Goal: Task Accomplishment & Management: Manage account settings

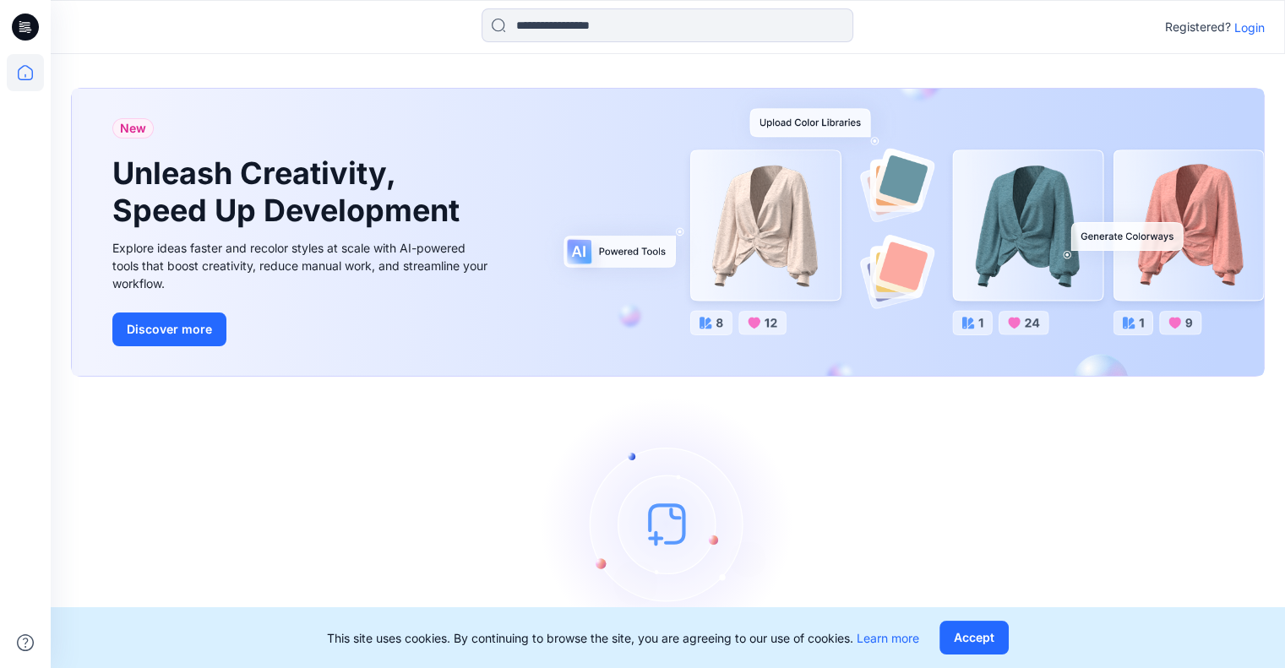
click at [1250, 24] on p "Login" at bounding box center [1249, 28] width 30 height 18
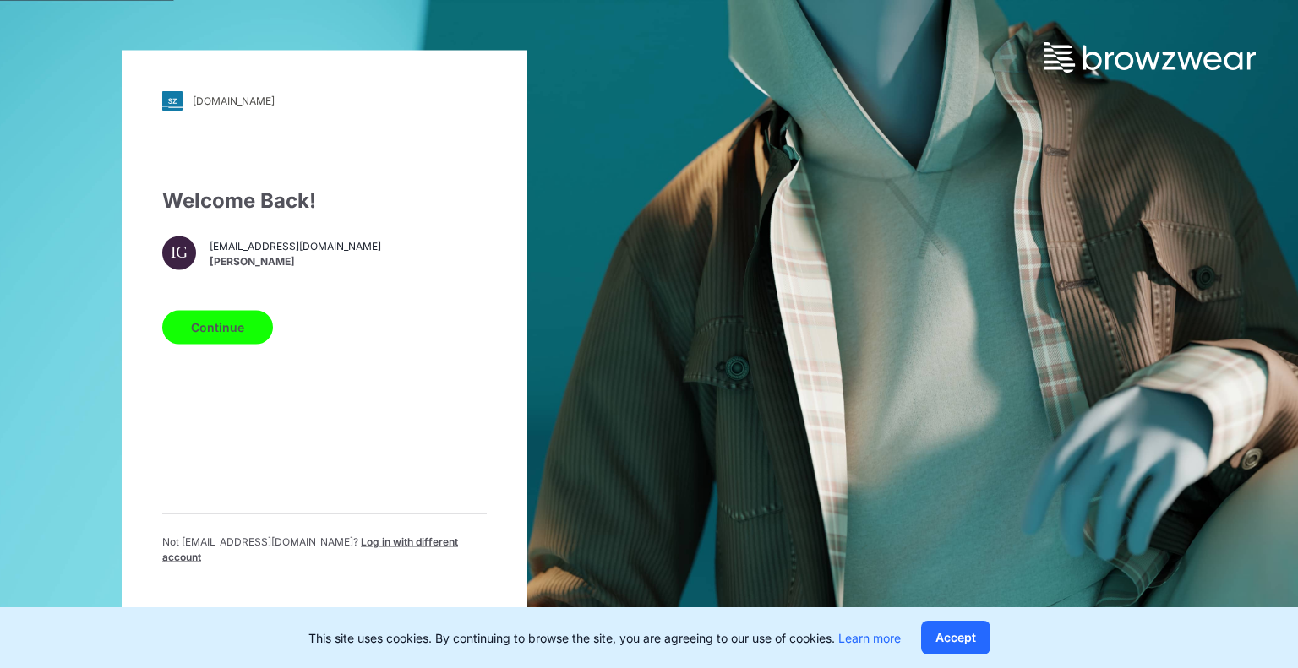
click at [253, 269] on span "[PERSON_NAME]" at bounding box center [295, 261] width 171 height 15
drag, startPoint x: 285, startPoint y: 262, endPoint x: 327, endPoint y: 548, distance: 289.5
click at [327, 548] on div "Welcome Back! IG [EMAIL_ADDRESS][DOMAIN_NAME] [PERSON_NAME] Continue Not [EMAIL…" at bounding box center [324, 381] width 324 height 393
click at [327, 548] on span "Log in with different account" at bounding box center [310, 549] width 296 height 28
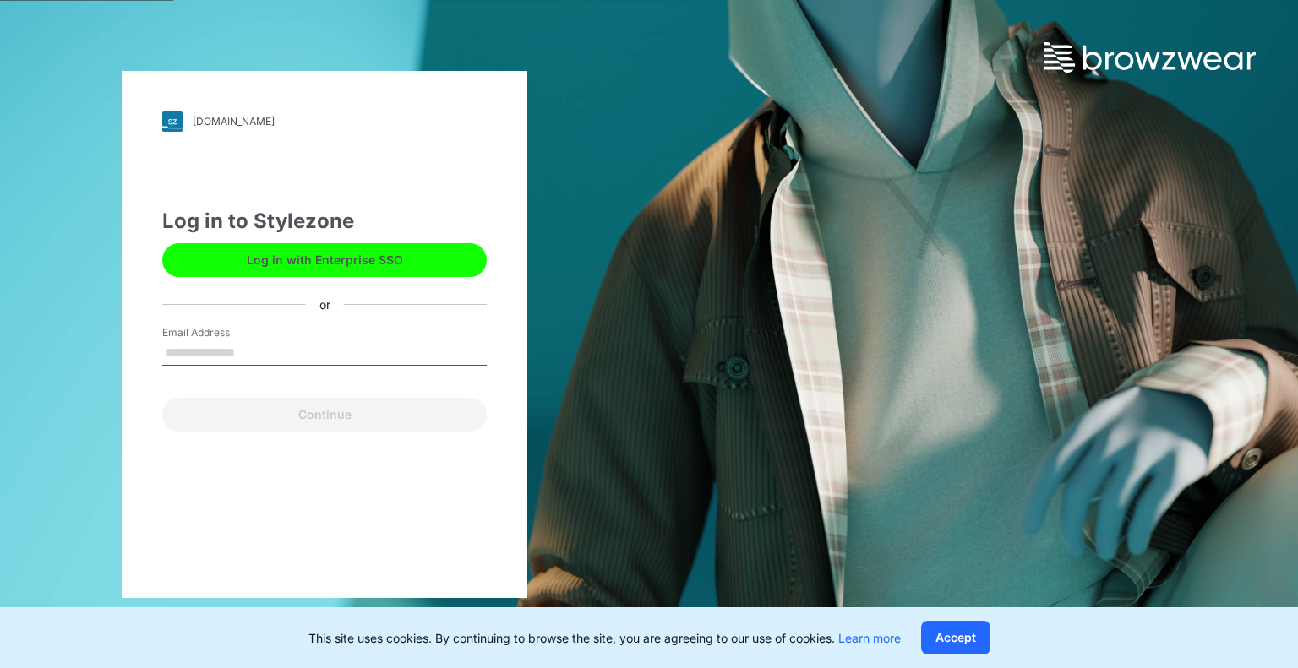
type input "**********"
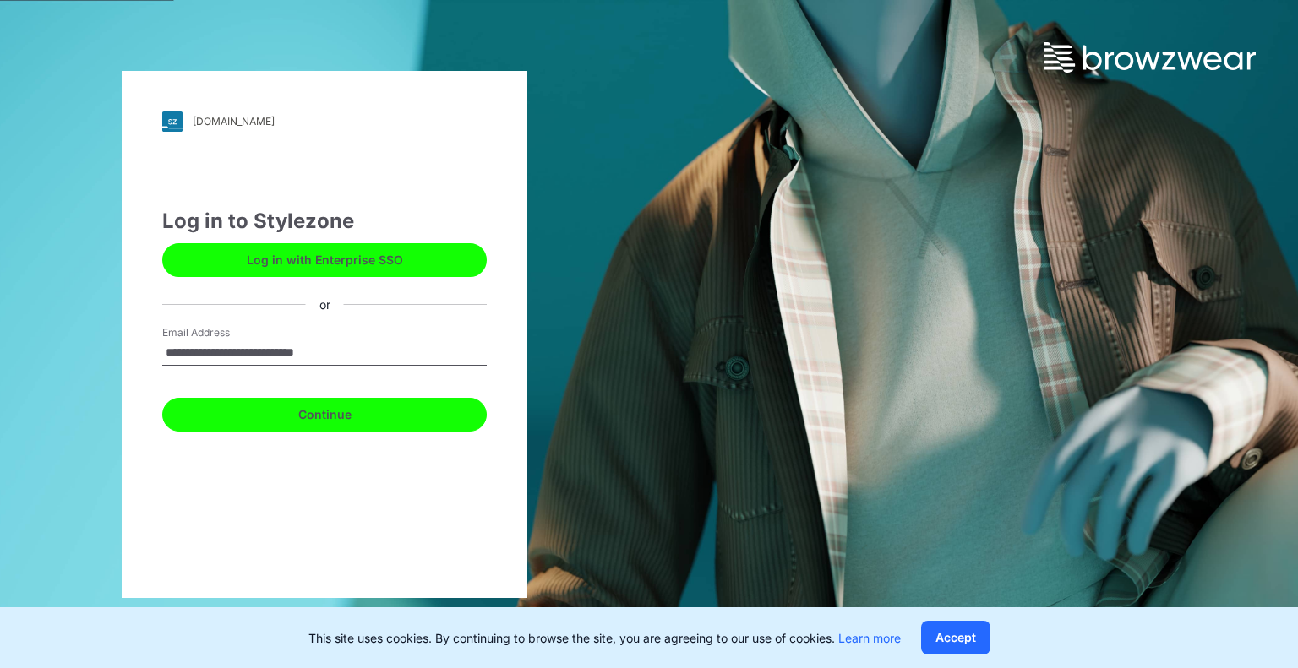
click at [334, 414] on button "Continue" at bounding box center [324, 415] width 324 height 34
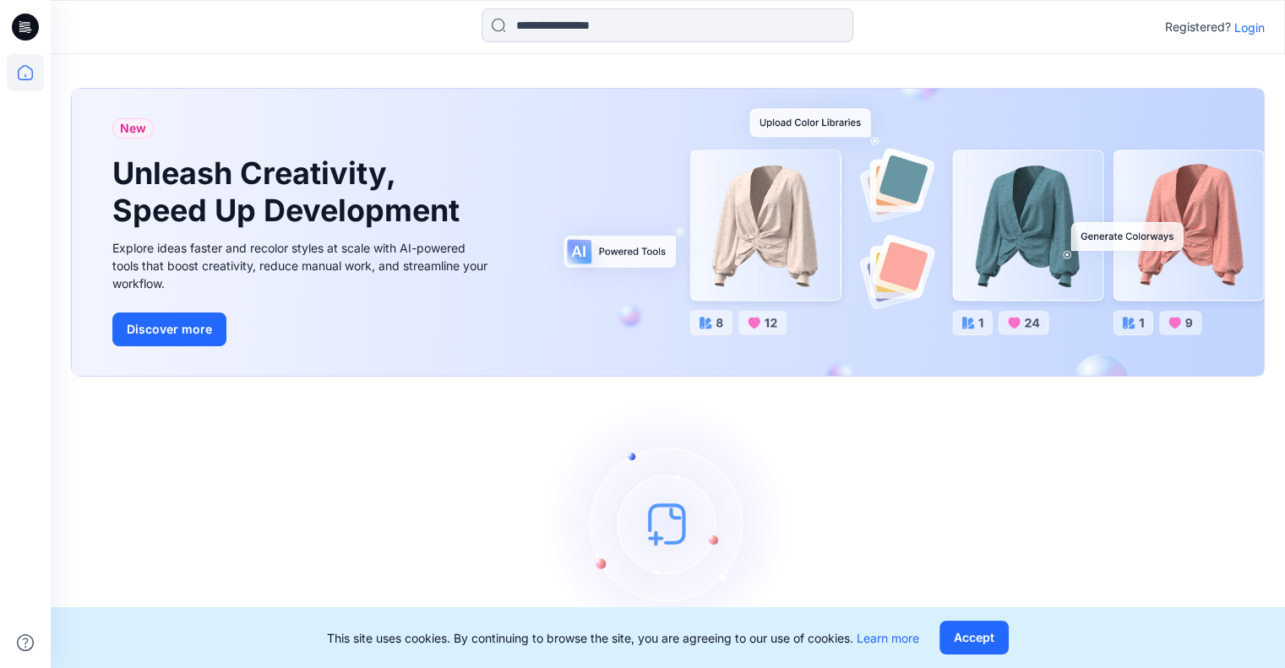
click at [380, 50] on div "Registered? Login" at bounding box center [668, 27] width 1234 height 54
click at [689, 286] on div "New Unleash Creativity, Speed Up Development Explore ideas faster and recolor s…" at bounding box center [668, 232] width 1192 height 287
